Goal: Transaction & Acquisition: Purchase product/service

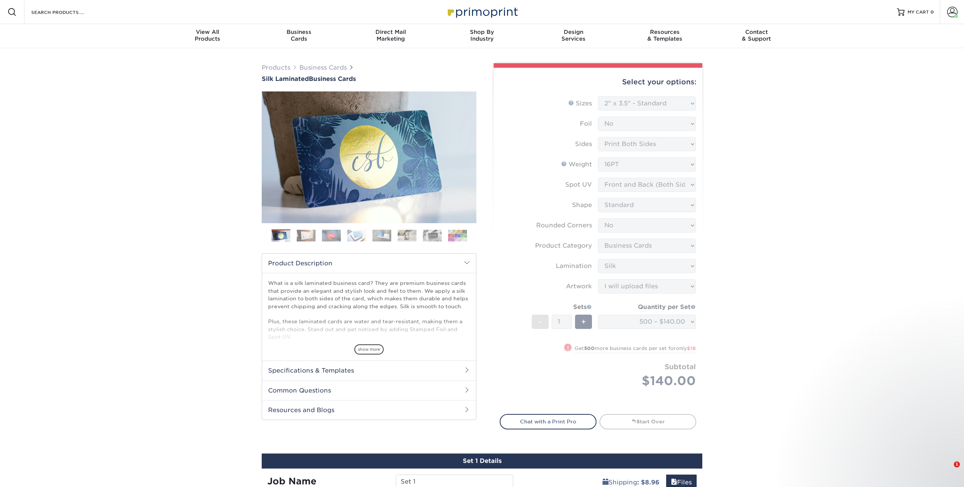
select select "2.00x3.50"
select select "0"
select select "3b5148f1-0588-4f88-a218-97bcfdce65c1"
select select "ccacb42f-45f7-42d3-bbd3-7c8421cf37f0"
select select "upload"
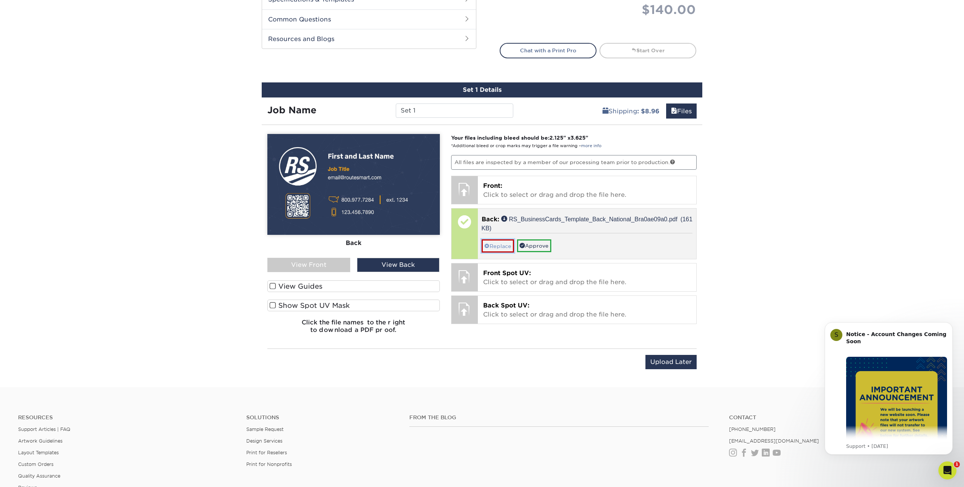
click at [502, 244] on link "Replace" at bounding box center [497, 245] width 32 height 13
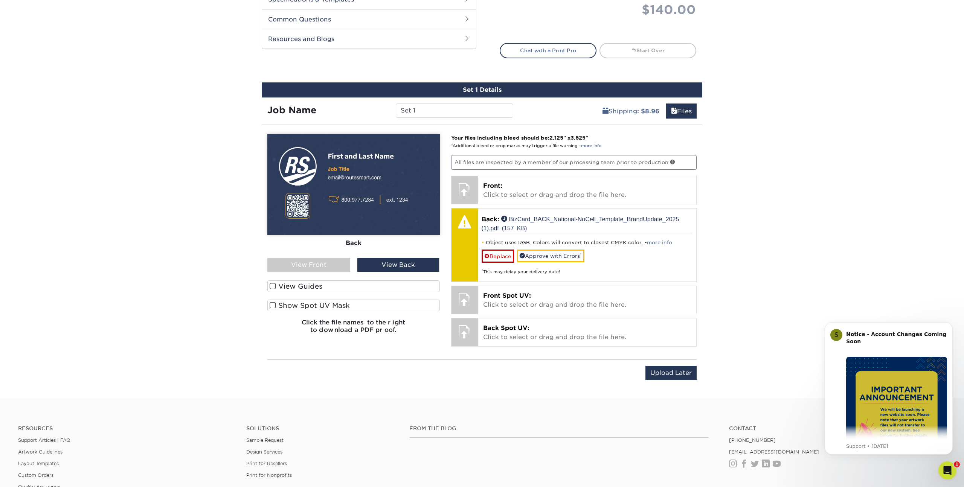
scroll to position [373, 0]
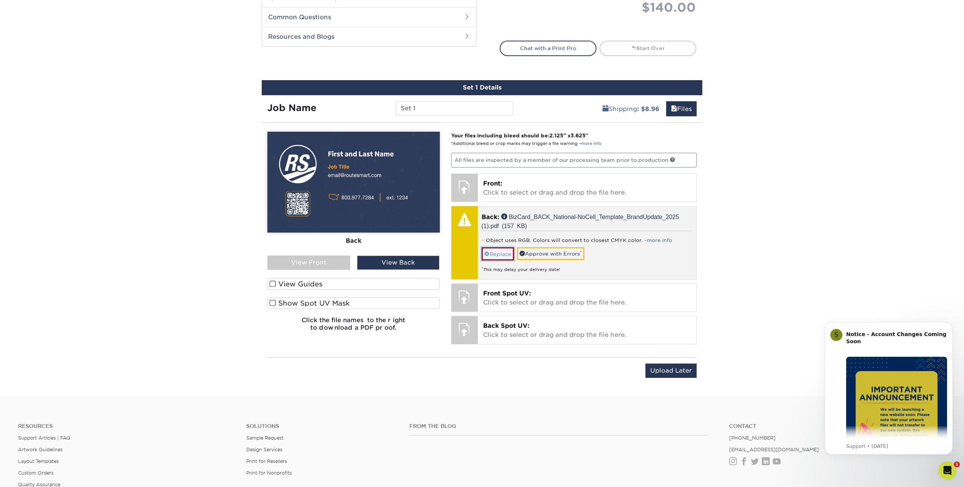
click at [489, 254] on link "Replace" at bounding box center [497, 253] width 32 height 13
click at [501, 250] on link "Replace" at bounding box center [497, 253] width 32 height 13
click at [498, 253] on link "Replace" at bounding box center [497, 253] width 32 height 13
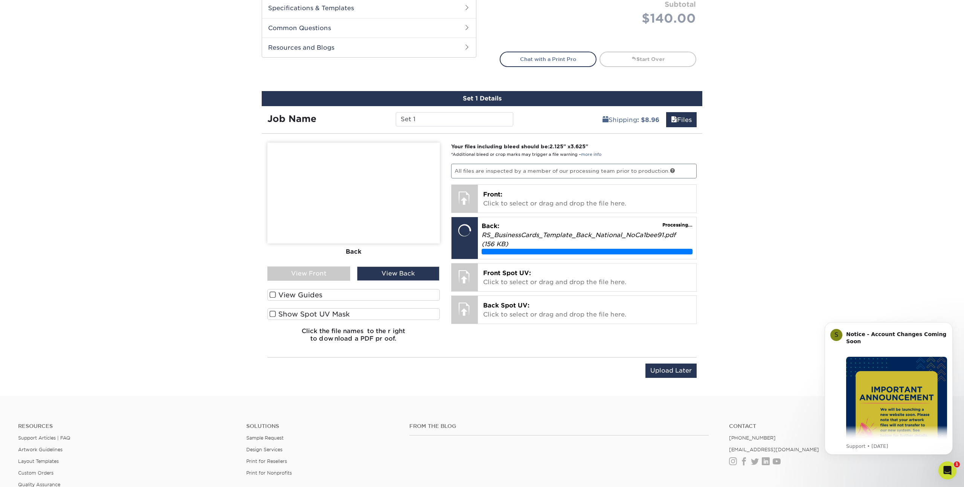
scroll to position [361, 0]
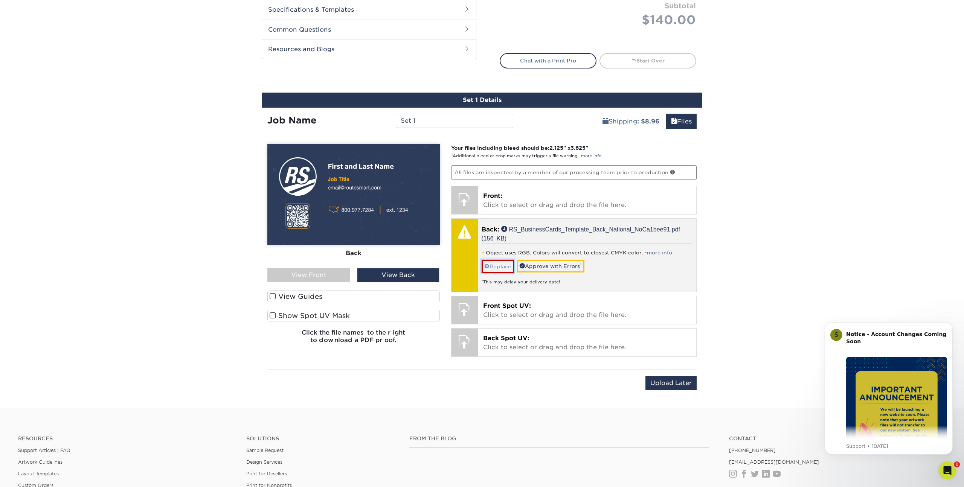
click at [498, 262] on link "Replace" at bounding box center [497, 266] width 32 height 13
click at [491, 265] on link "Replace" at bounding box center [497, 266] width 32 height 13
click at [501, 265] on link "Replace" at bounding box center [497, 266] width 32 height 13
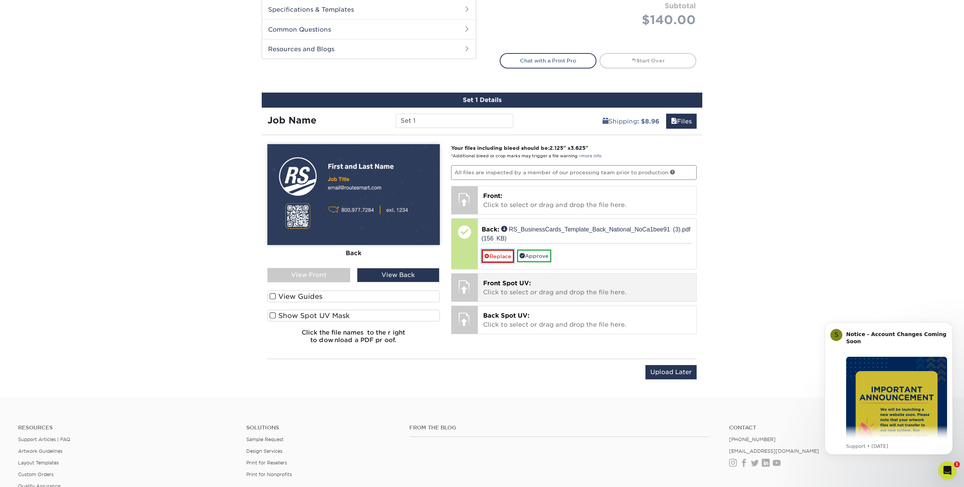
click at [492, 251] on link "Replace" at bounding box center [497, 256] width 32 height 13
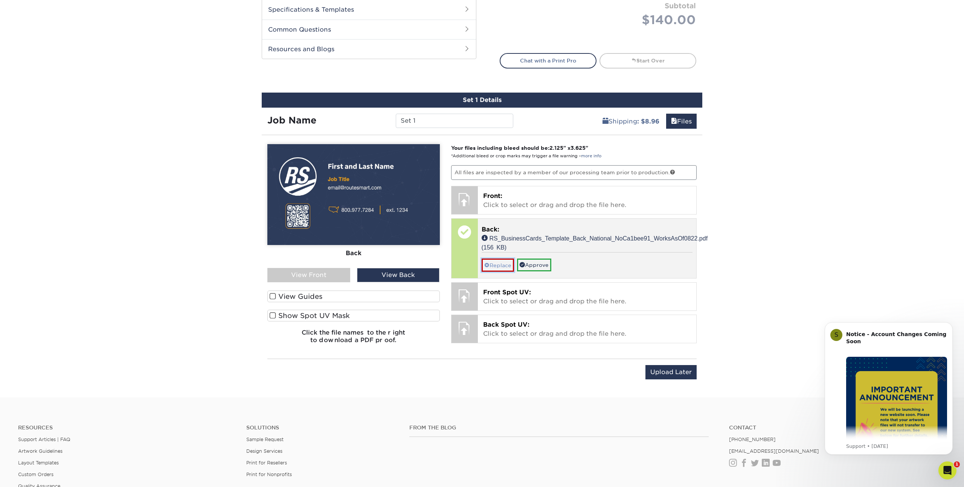
click at [490, 265] on link "Replace" at bounding box center [497, 265] width 32 height 13
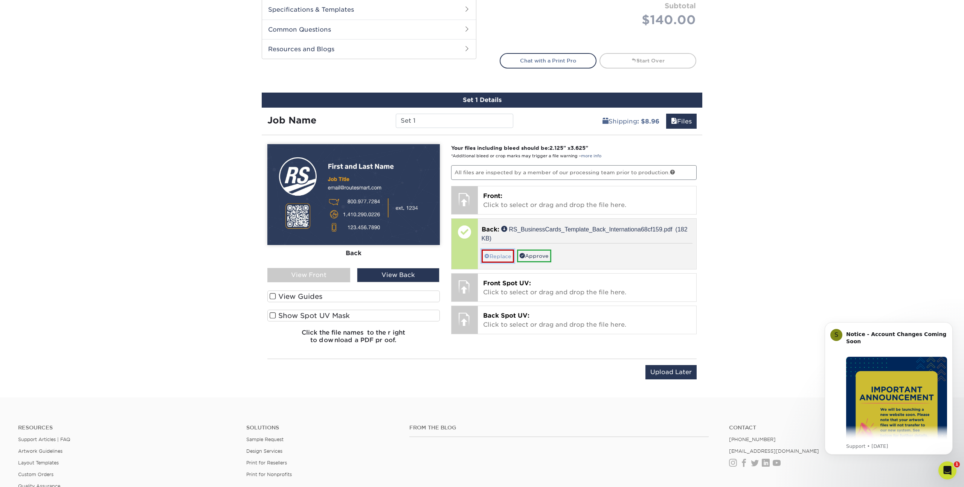
click at [492, 258] on link "Replace" at bounding box center [497, 256] width 32 height 13
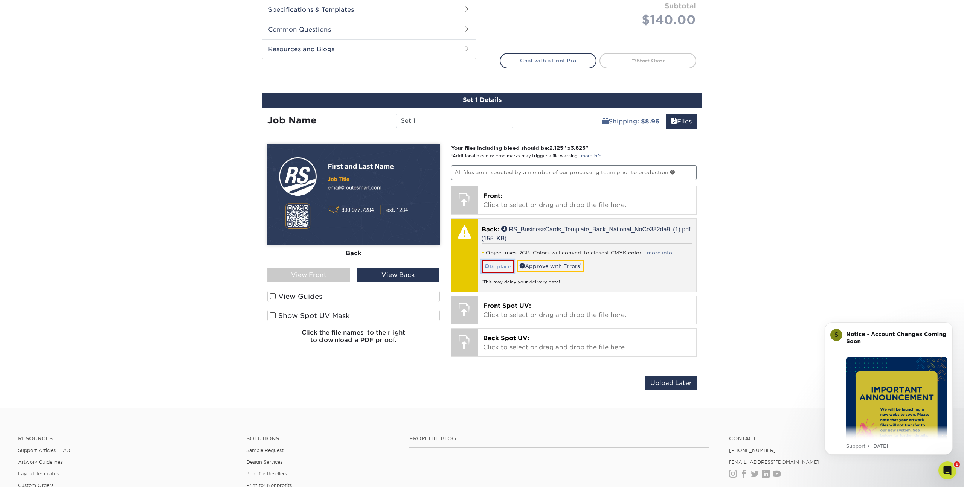
click at [492, 263] on link "Replace" at bounding box center [497, 266] width 32 height 13
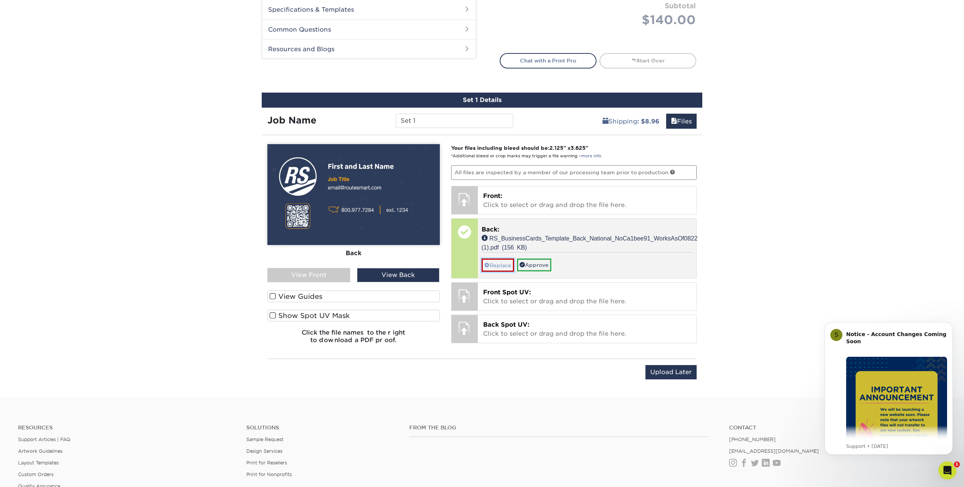
click at [496, 265] on link "Replace" at bounding box center [497, 265] width 32 height 13
